Goal: Task Accomplishment & Management: Manage account settings

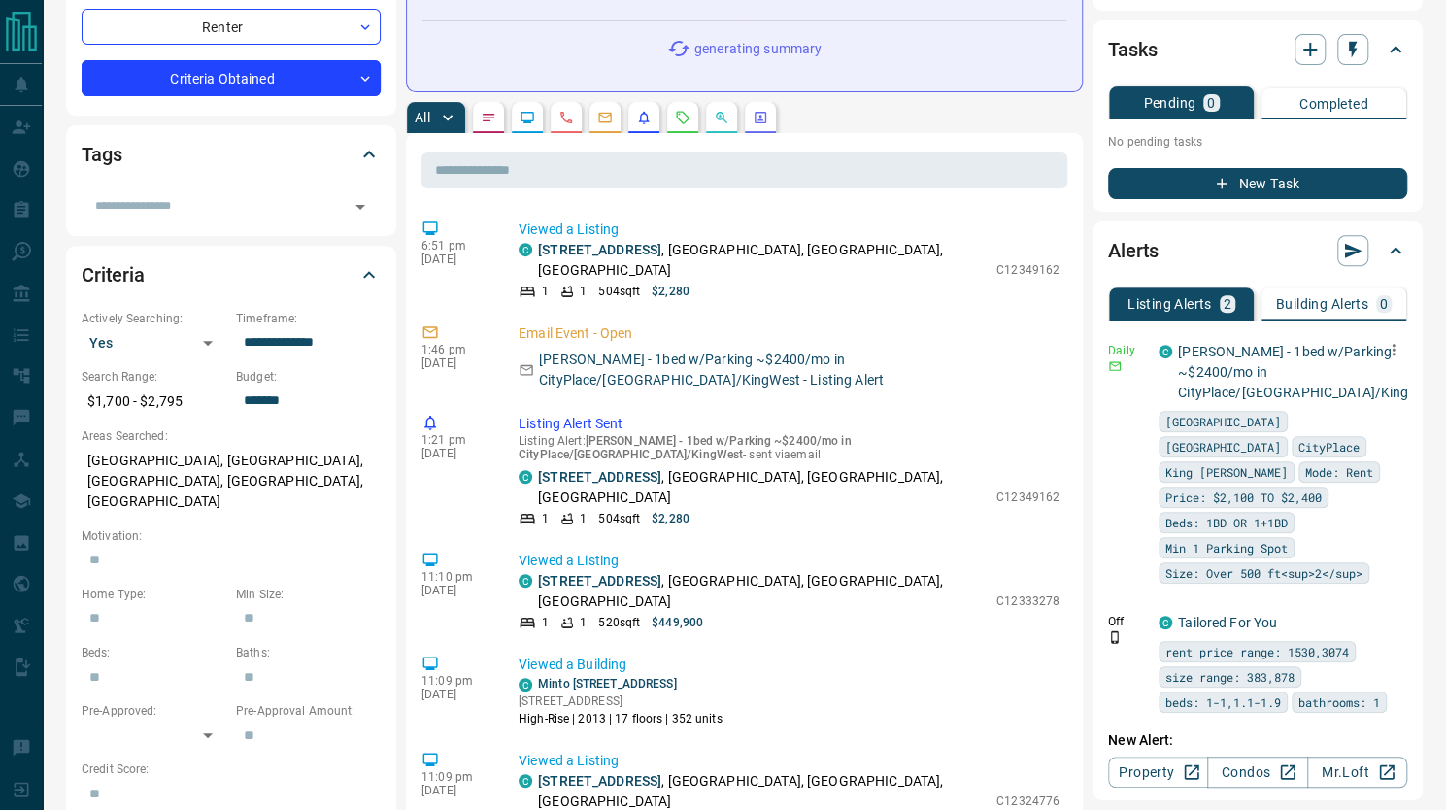
scroll to position [311, 0]
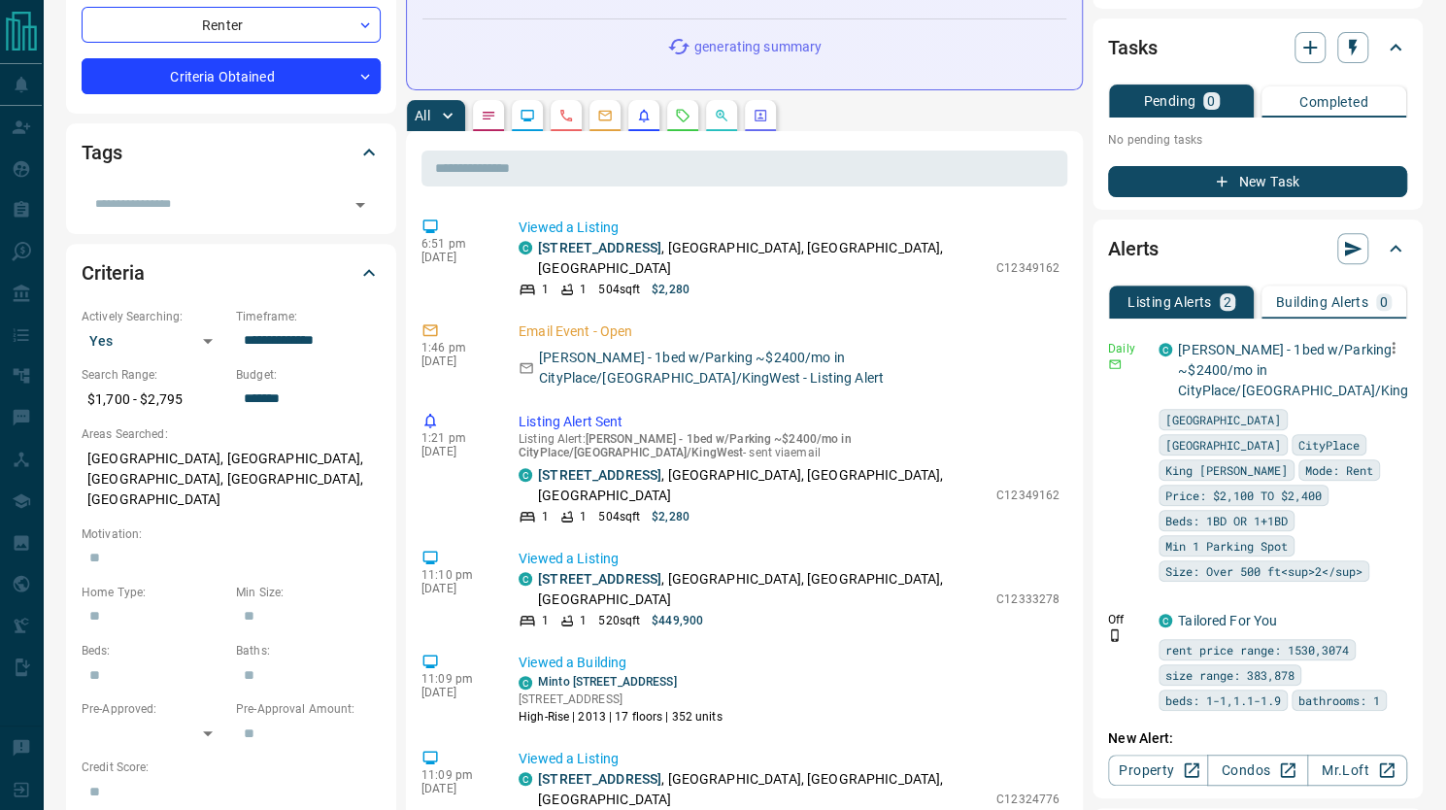
click at [1393, 339] on icon "button" at bounding box center [1393, 347] width 17 height 17
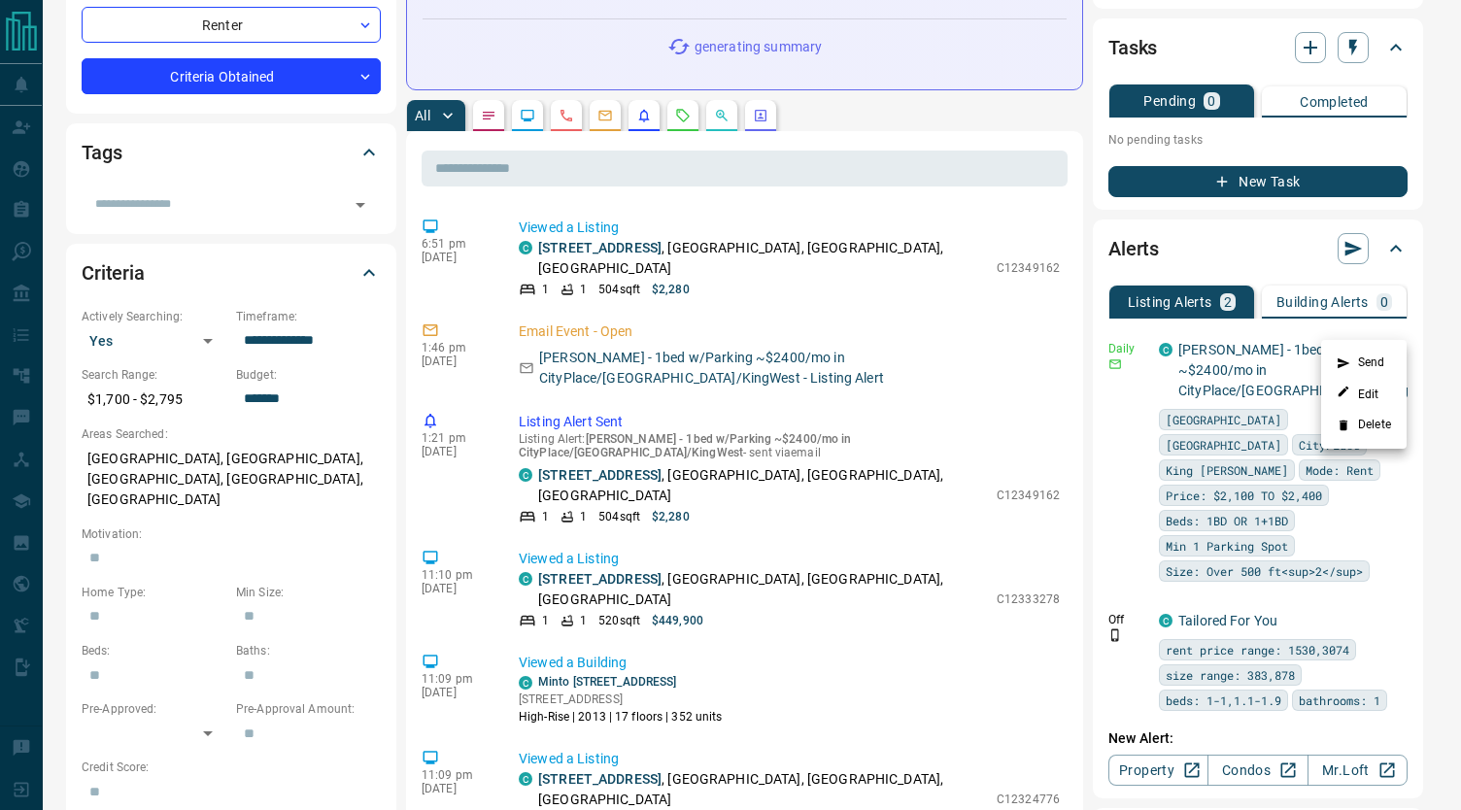
click at [1376, 415] on li "Delete" at bounding box center [1363, 425] width 85 height 31
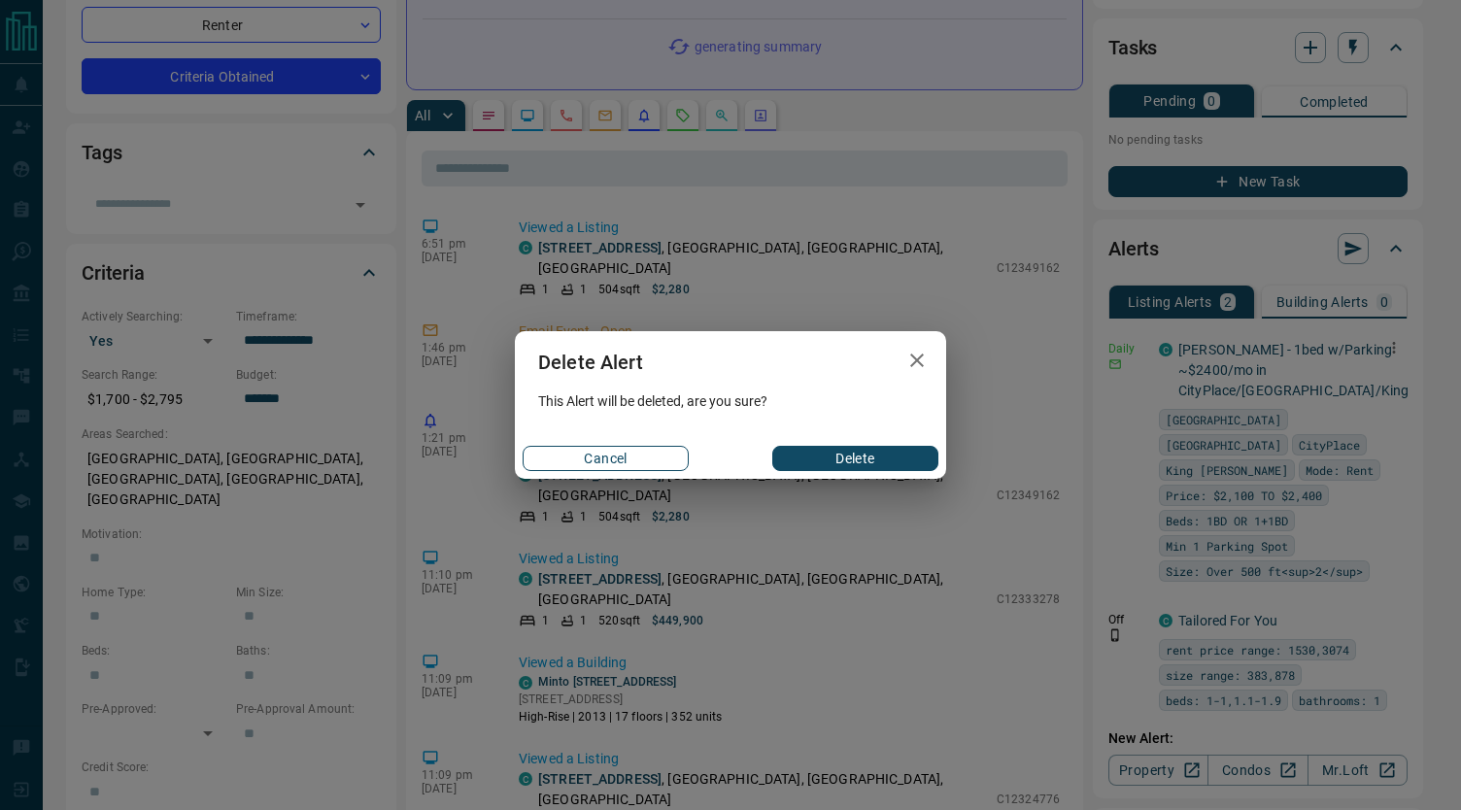
click at [617, 455] on button "Cancel" at bounding box center [605, 458] width 166 height 25
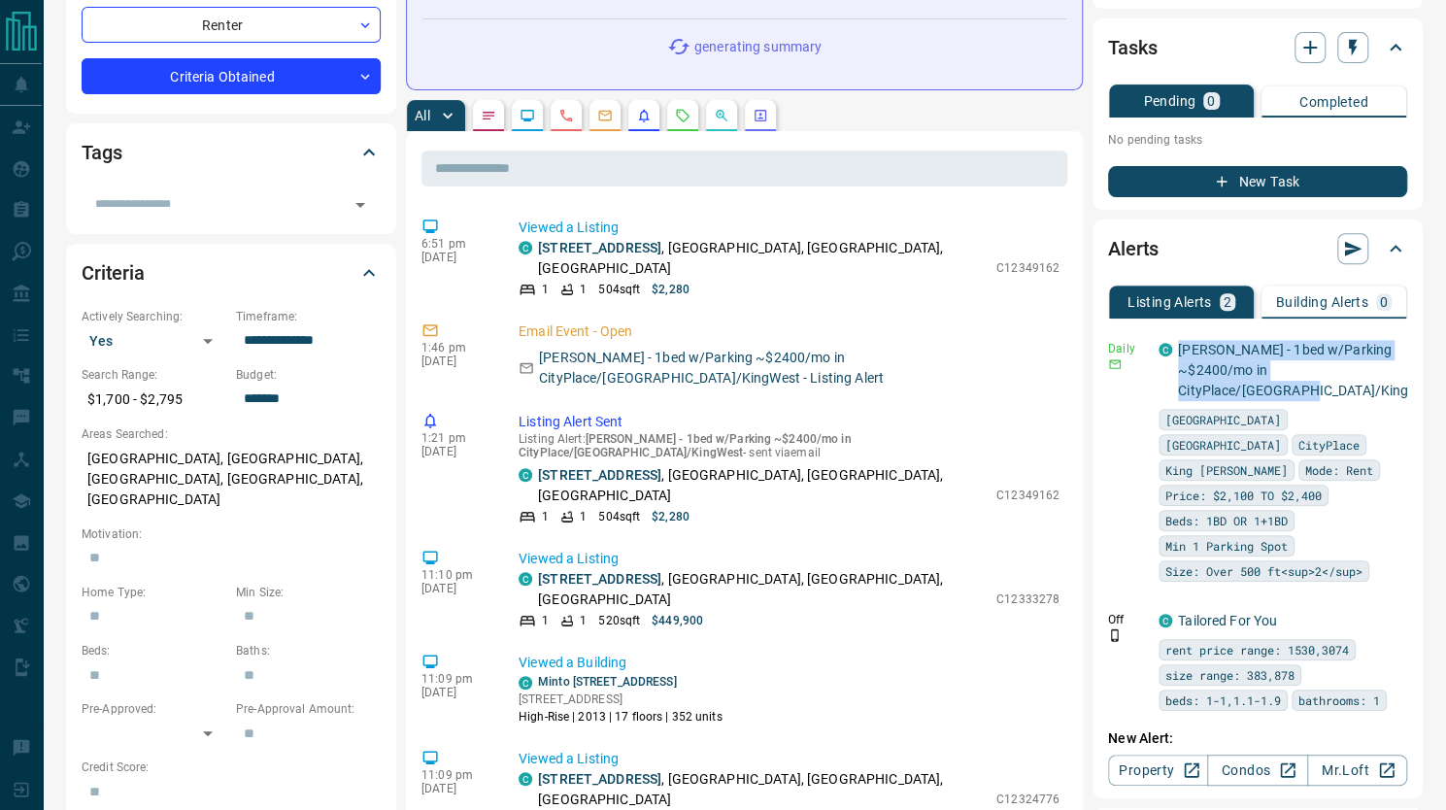
drag, startPoint x: 1365, startPoint y: 366, endPoint x: 1169, endPoint y: 311, distance: 203.8
click at [1169, 326] on div "Daily C [PERSON_NAME] - 1bed w/Parking ~$2400/mo in CityPlace/[GEOGRAPHIC_DATA]…" at bounding box center [1257, 526] width 299 height 400
copy link "[PERSON_NAME] - 1bed w/Parking ~$2400/mo in CityPlace/[GEOGRAPHIC_DATA]/KingWest"
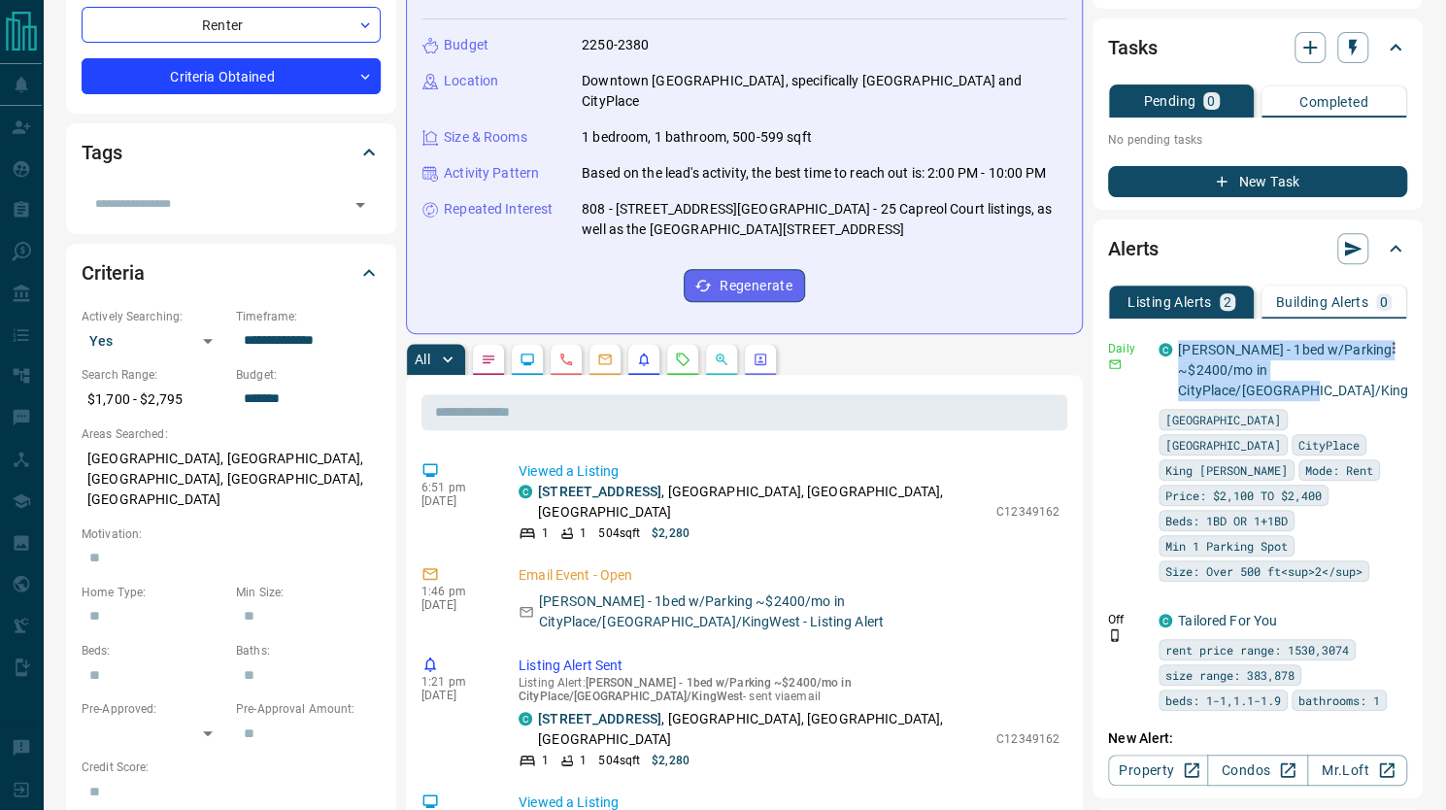
click at [1395, 342] on icon "button" at bounding box center [1394, 348] width 3 height 12
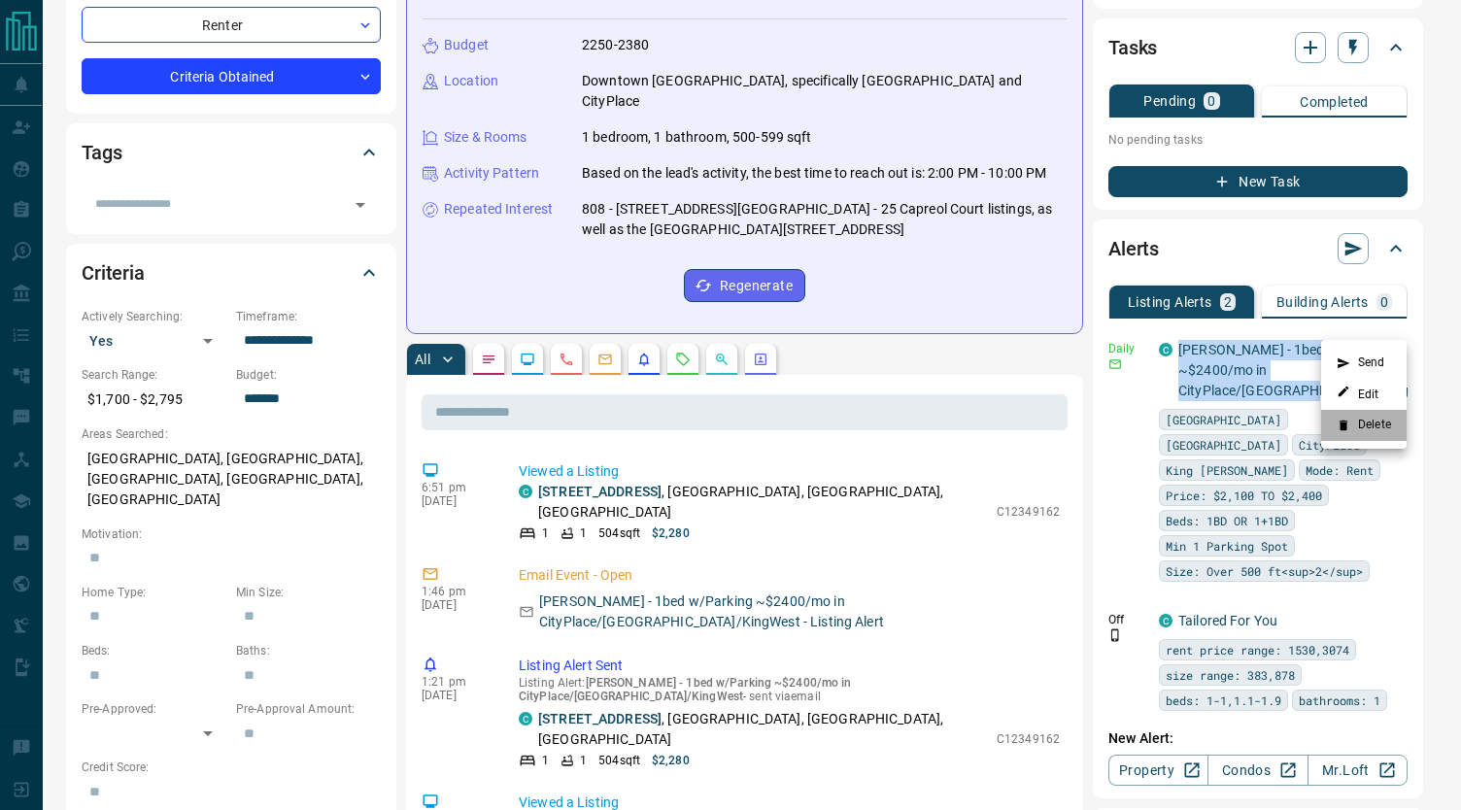
click at [1373, 421] on li "Delete" at bounding box center [1363, 425] width 85 height 31
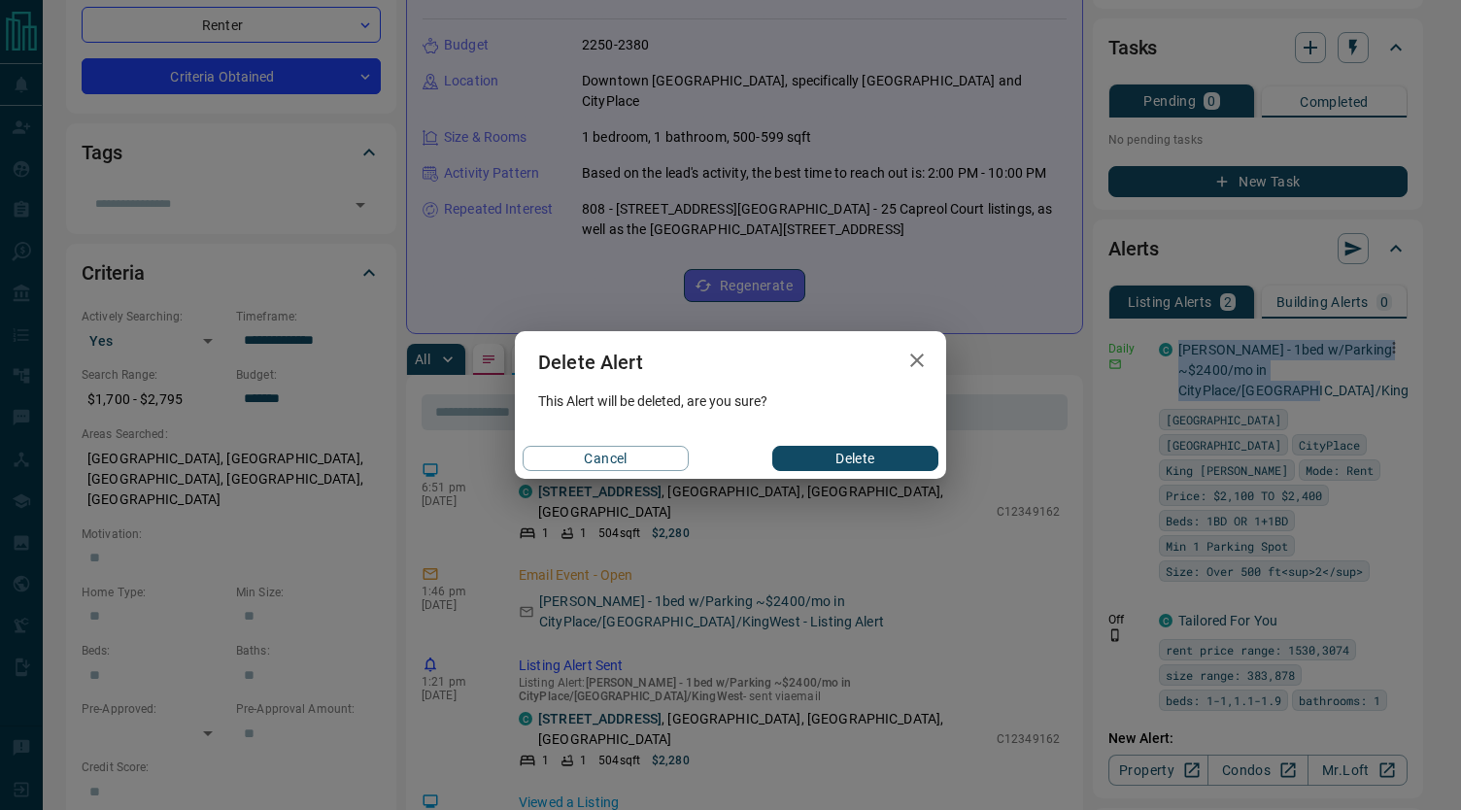
click at [882, 450] on button "Delete" at bounding box center [855, 458] width 166 height 25
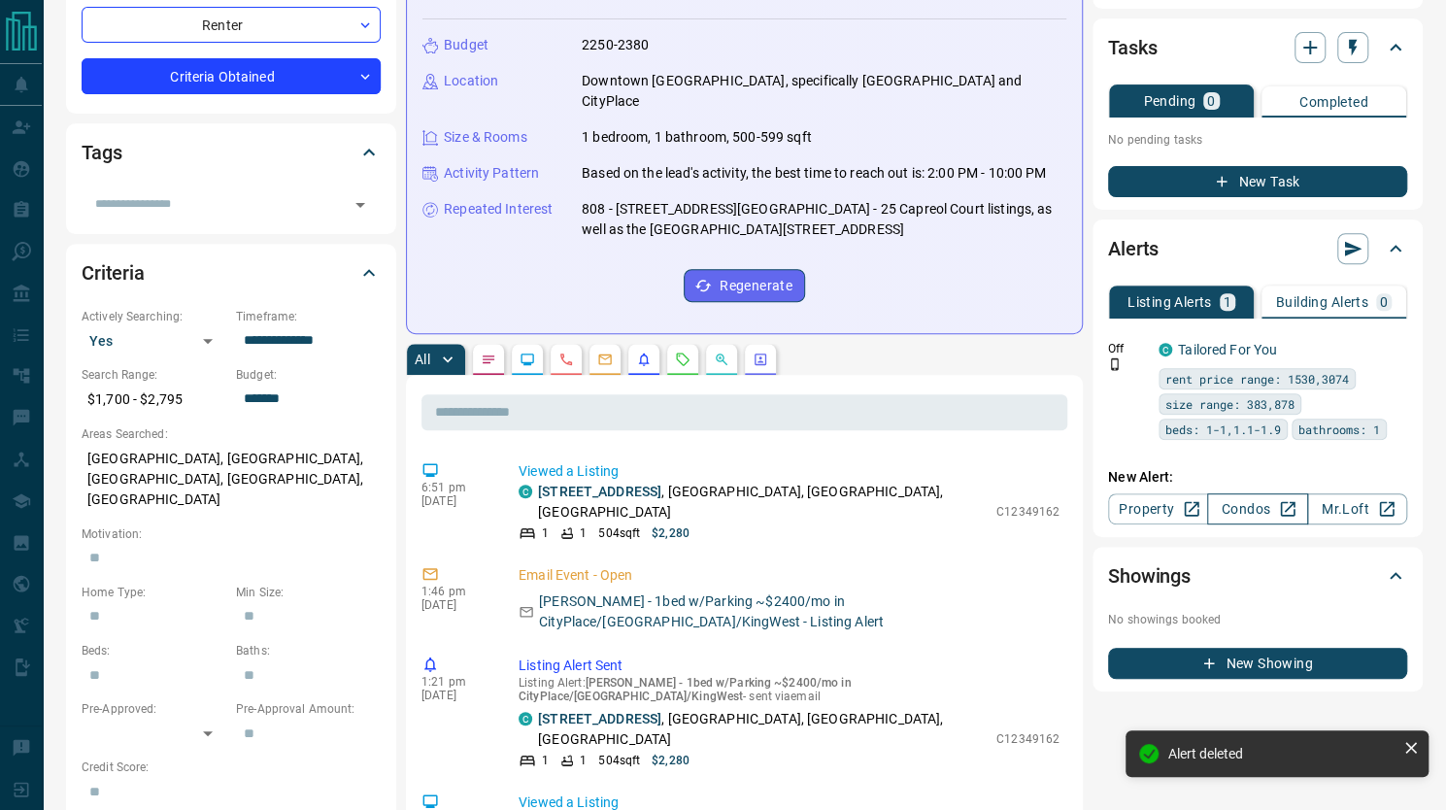
click at [1280, 499] on icon at bounding box center [1287, 508] width 19 height 19
